Goal: Task Accomplishment & Management: Manage account settings

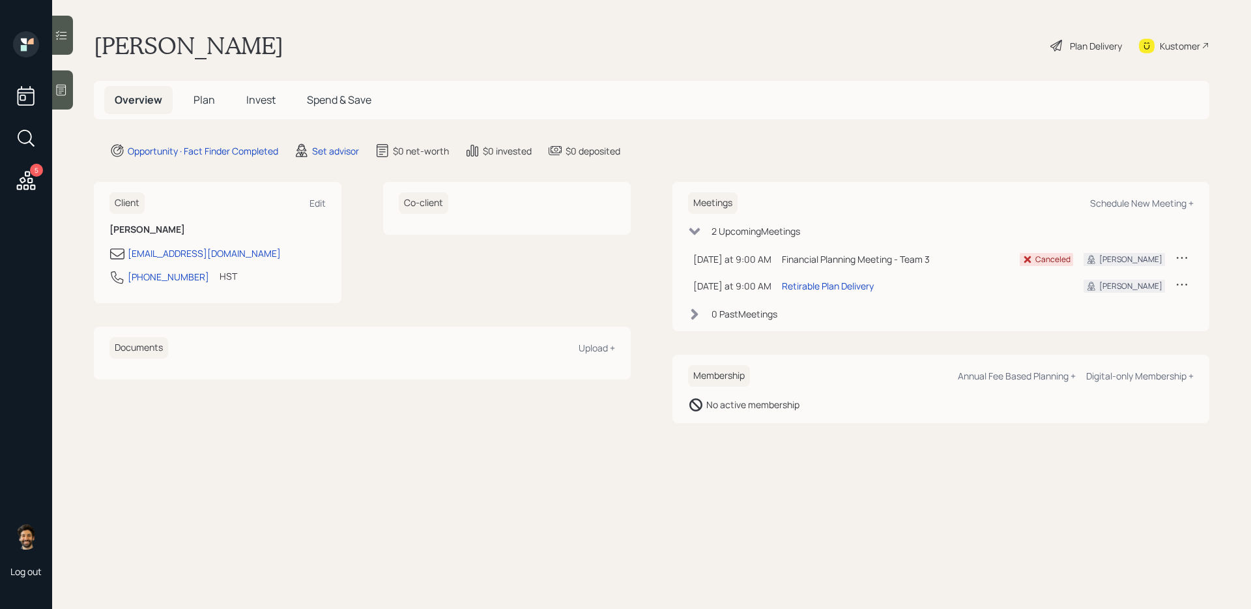
click at [1180, 257] on icon at bounding box center [1181, 257] width 13 height 13
click at [1122, 295] on div "Cancel" at bounding box center [1142, 295] width 94 height 12
click at [1183, 285] on icon at bounding box center [1181, 284] width 13 height 13
click at [1109, 320] on div "Cancel" at bounding box center [1142, 321] width 94 height 12
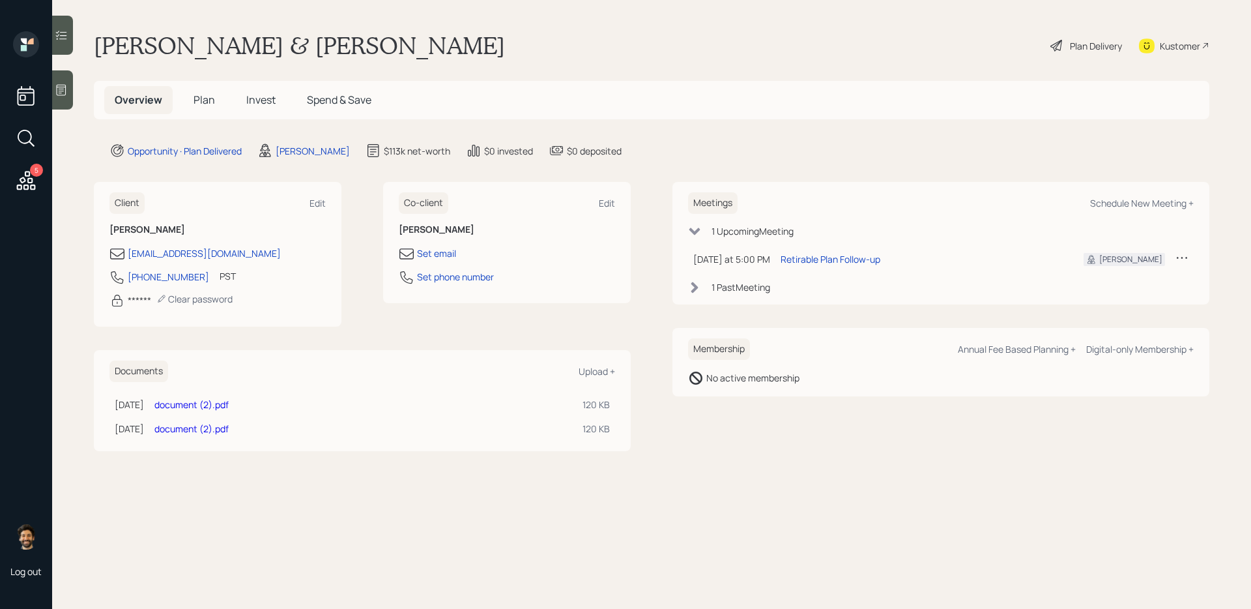
click at [1183, 263] on icon at bounding box center [1181, 257] width 13 height 13
